Goal: Task Accomplishment & Management: Use online tool/utility

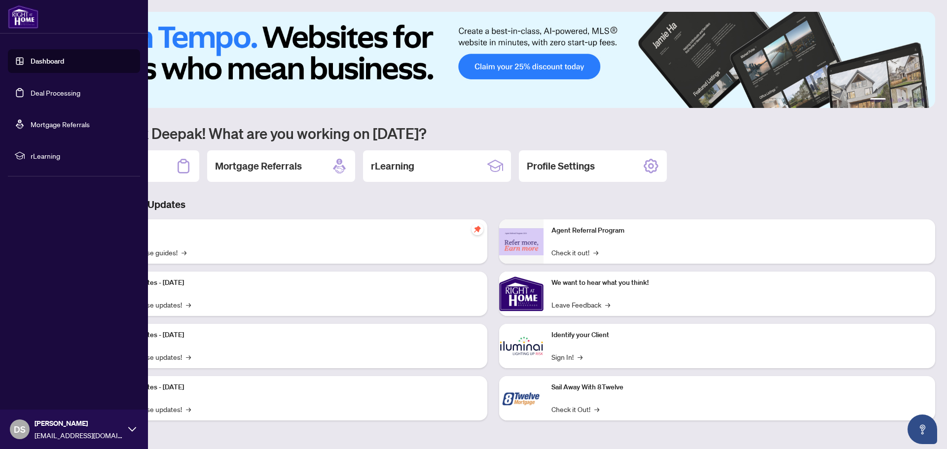
click at [36, 91] on link "Deal Processing" at bounding box center [56, 92] width 50 height 9
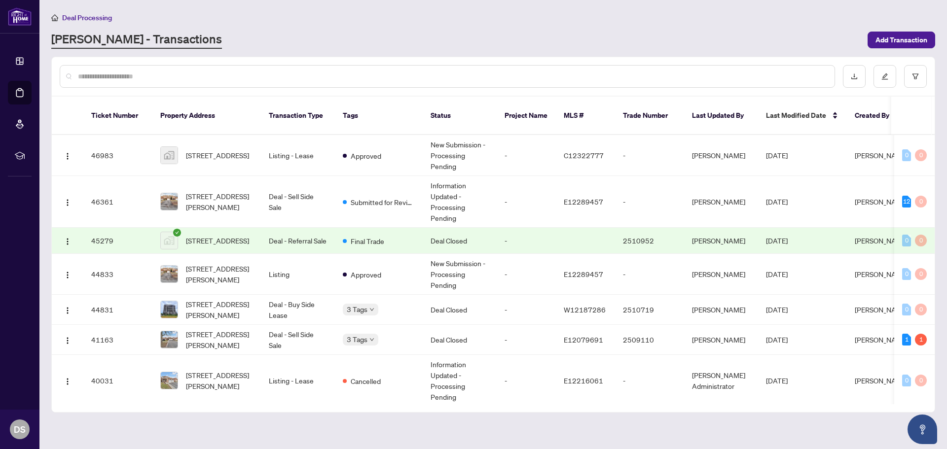
click at [395, 233] on td "Final Trade" at bounding box center [379, 241] width 88 height 26
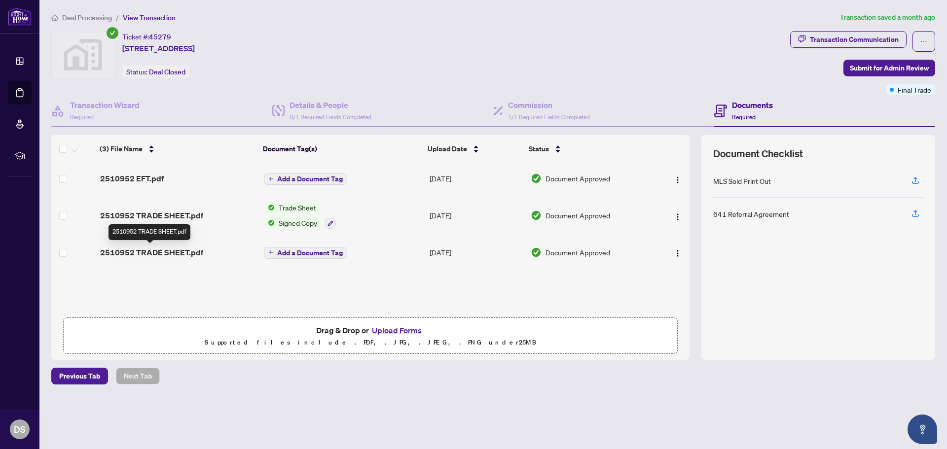
click at [165, 255] on span "2510952 TRADE SHEET.pdf" at bounding box center [151, 253] width 103 height 12
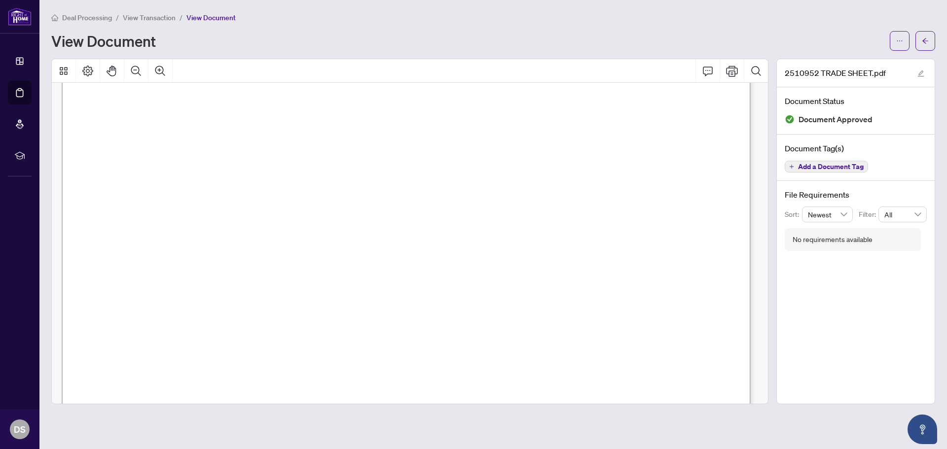
scroll to position [99, 0]
